Goal: Use online tool/utility: Use online tool/utility

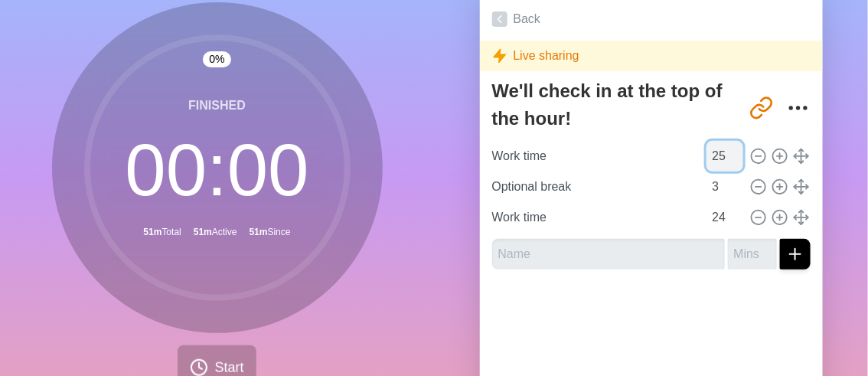
type input "25"
click at [718, 151] on input "25" at bounding box center [724, 156] width 37 height 31
click at [719, 213] on input "25" at bounding box center [724, 217] width 37 height 31
type input "26"
click at [719, 213] on input "26" at bounding box center [724, 217] width 37 height 31
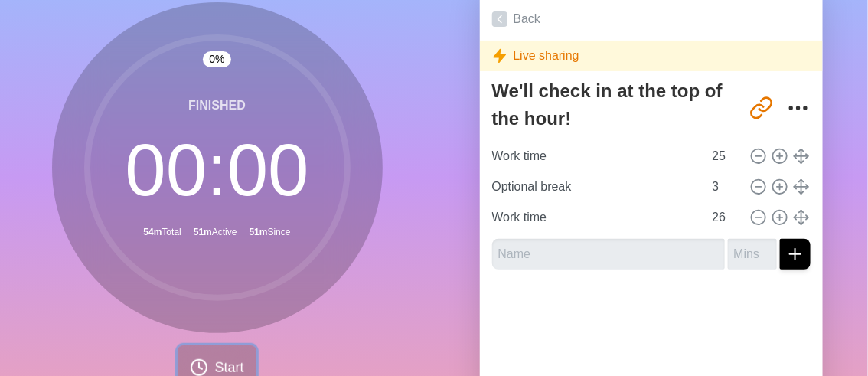
click at [222, 358] on span "Start" at bounding box center [228, 367] width 29 height 21
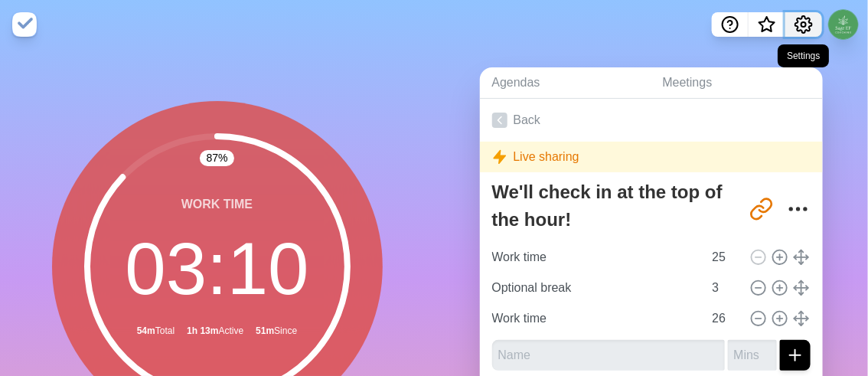
click at [808, 21] on icon "Settings" at bounding box center [803, 24] width 17 height 17
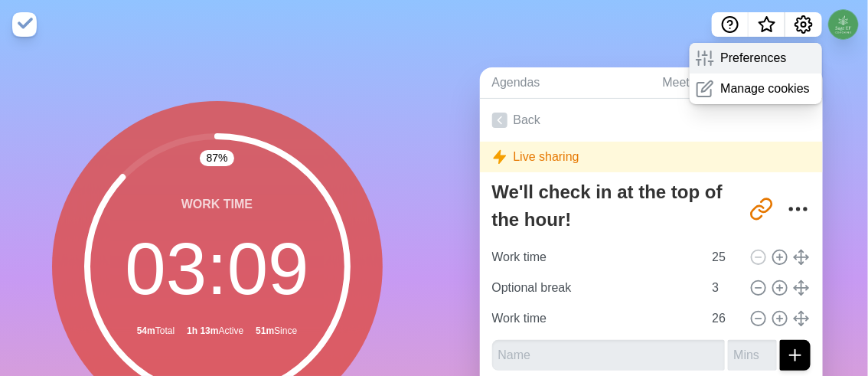
click at [765, 57] on p "Preferences" at bounding box center [753, 58] width 66 height 18
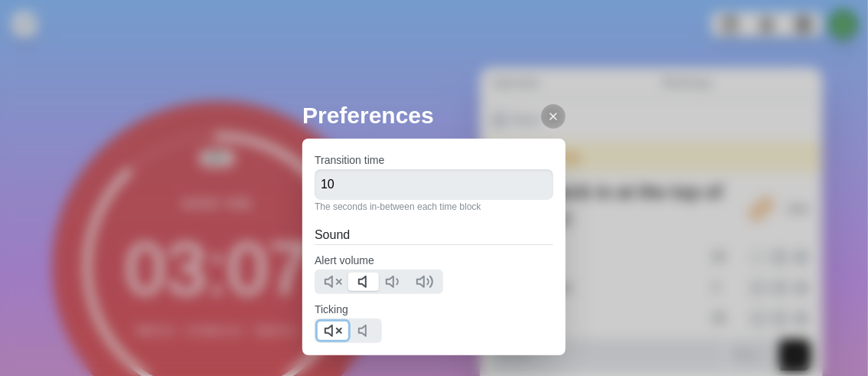
click at [332, 330] on polygon at bounding box center [328, 330] width 7 height 11
click at [547, 110] on icon at bounding box center [553, 116] width 12 height 12
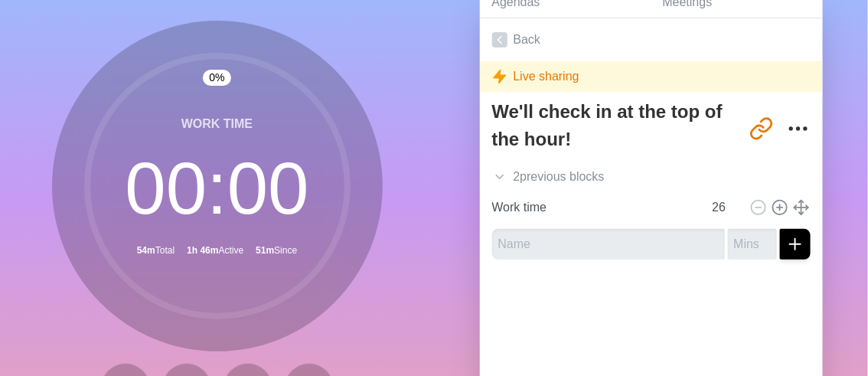
scroll to position [82, 0]
